Goal: Task Accomplishment & Management: Manage account settings

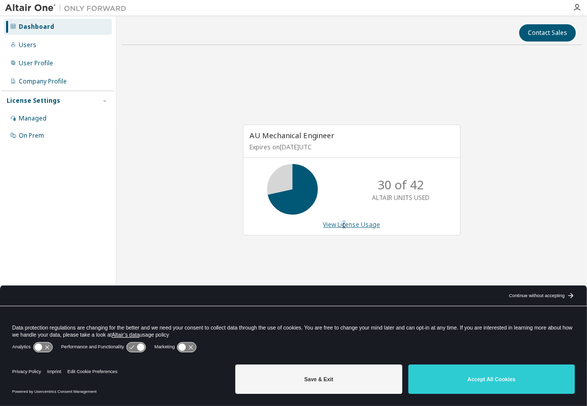
click at [344, 222] on link "View License Usage" at bounding box center [351, 224] width 57 height 9
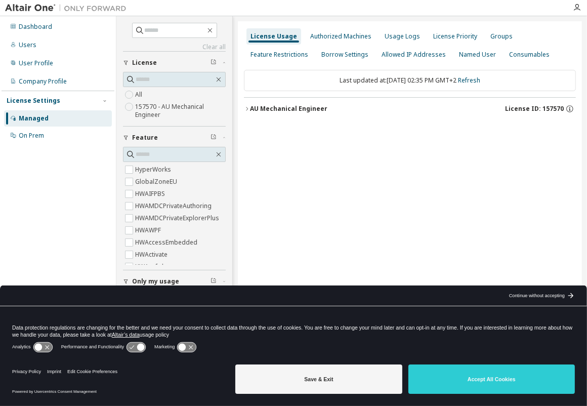
click at [244, 106] on icon "button" at bounding box center [247, 109] width 6 height 6
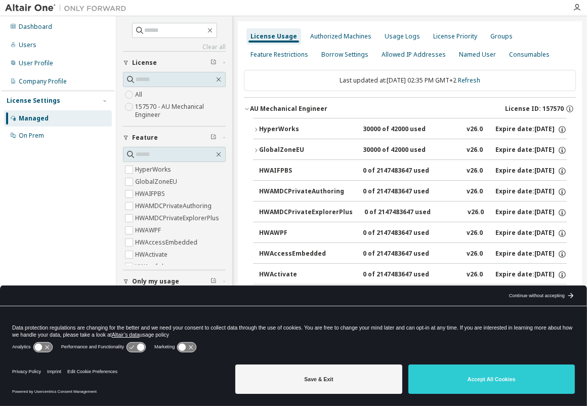
click at [254, 123] on button "HyperWorks 30000 of 42000 used v26.0 Expire date: [DATE]" at bounding box center [410, 129] width 314 height 22
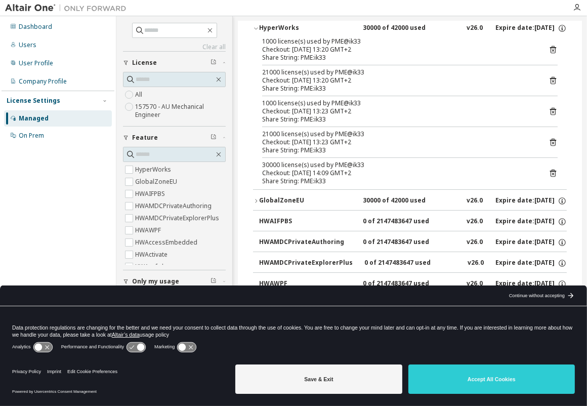
scroll to position [50, 0]
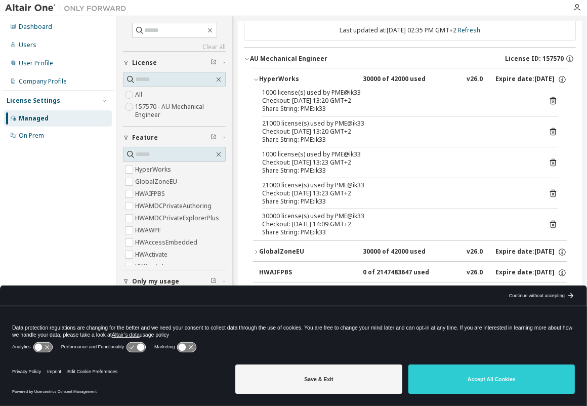
click at [256, 79] on icon "button" at bounding box center [256, 79] width 6 height 6
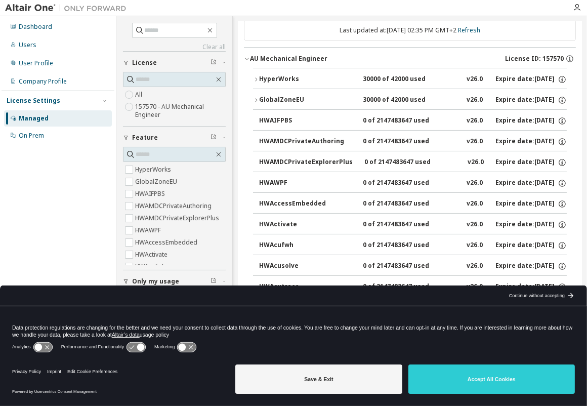
click at [268, 100] on div "GlobalZoneEU" at bounding box center [304, 100] width 91 height 9
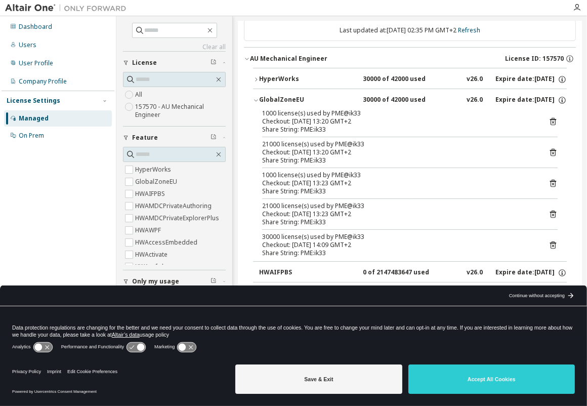
scroll to position [101, 0]
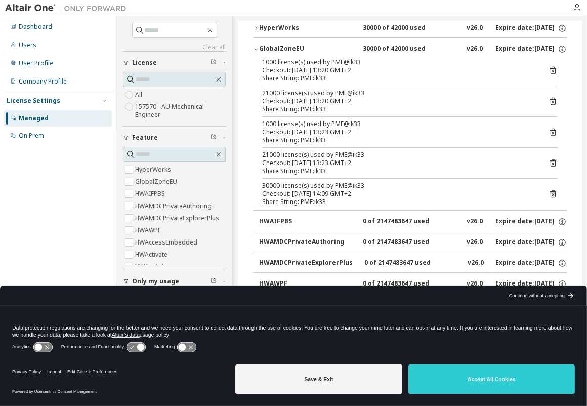
click at [551, 194] on icon at bounding box center [552, 194] width 3 height 3
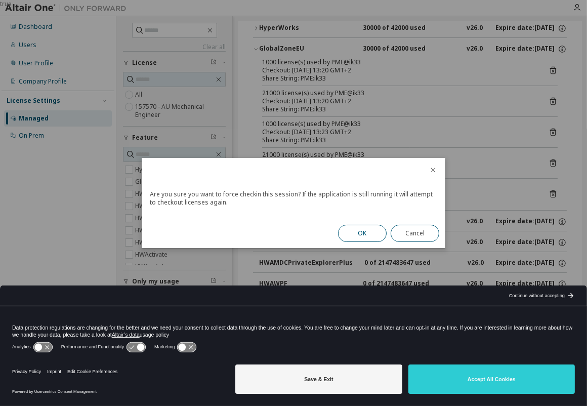
click at [365, 233] on button "OK" at bounding box center [362, 233] width 49 height 17
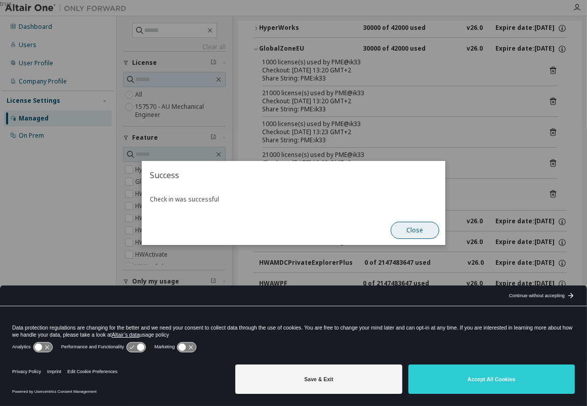
click at [405, 236] on button "Close" at bounding box center [414, 229] width 49 height 17
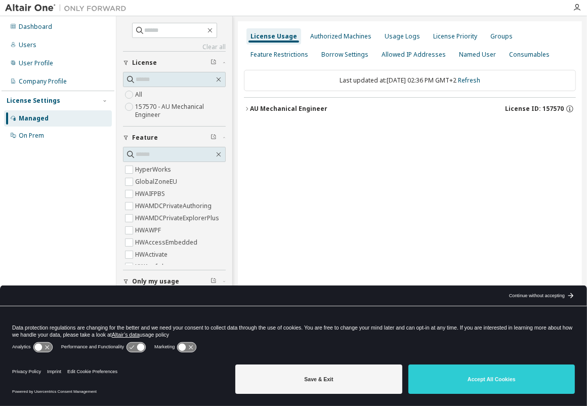
click at [248, 109] on icon "button" at bounding box center [247, 109] width 6 height 6
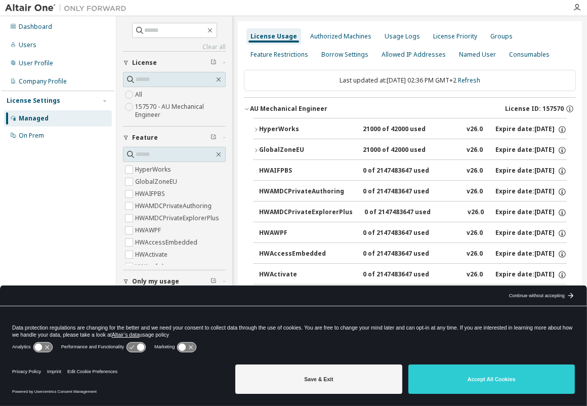
scroll to position [50, 0]
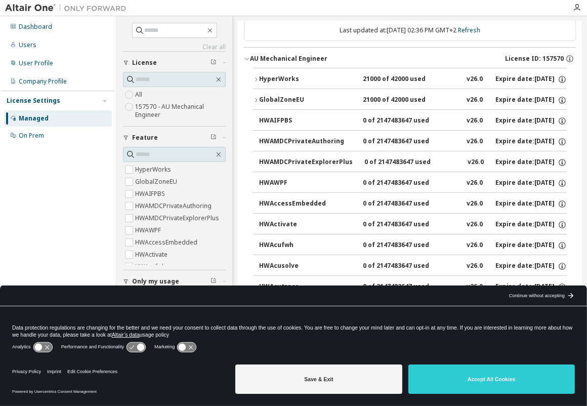
click at [255, 101] on icon "button" at bounding box center [256, 100] width 2 height 4
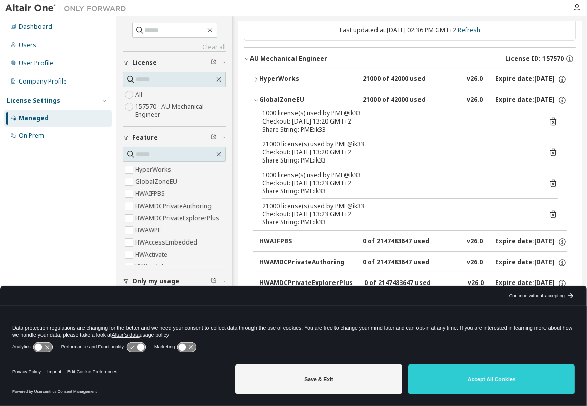
click at [548, 212] on icon at bounding box center [552, 213] width 9 height 9
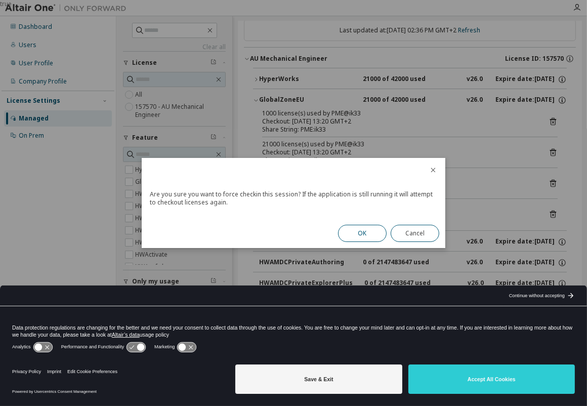
click at [368, 237] on button "OK" at bounding box center [362, 233] width 49 height 17
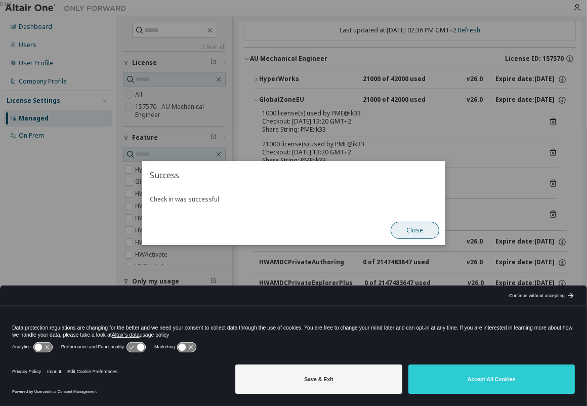
click at [413, 227] on button "Close" at bounding box center [414, 229] width 49 height 17
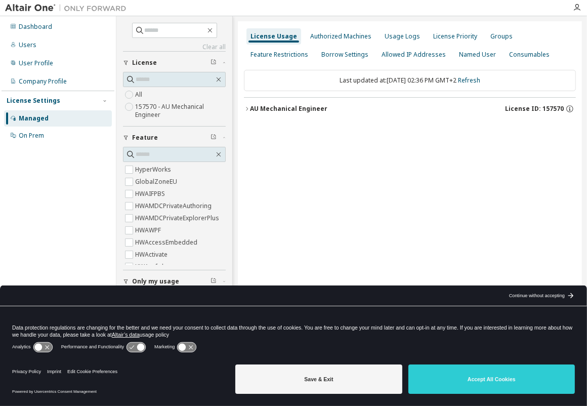
click at [248, 107] on icon "button" at bounding box center [247, 109] width 6 height 6
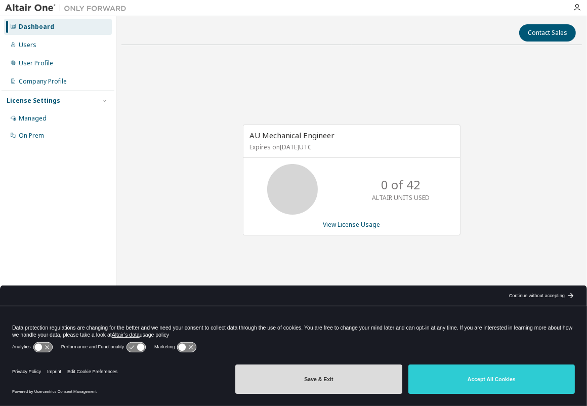
click at [349, 378] on button "Save & Exit" at bounding box center [318, 378] width 166 height 29
